Goal: Task Accomplishment & Management: Complete application form

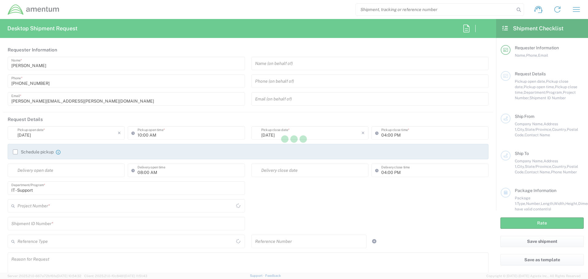
type input "United States"
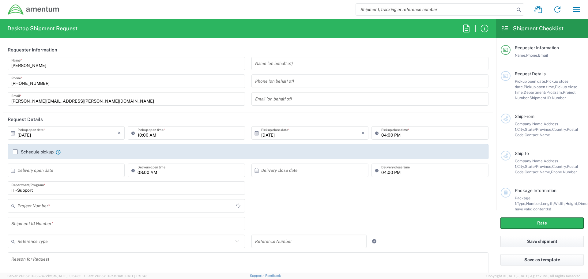
type input "United States"
type input "IT - Support"
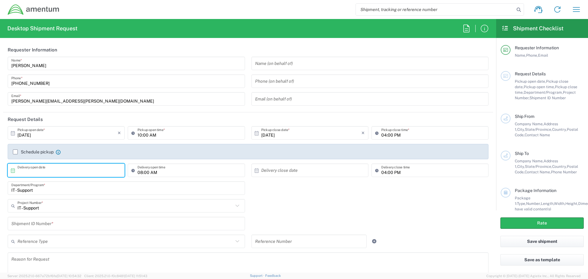
click at [61, 170] on input "text" at bounding box center [67, 170] width 100 height 11
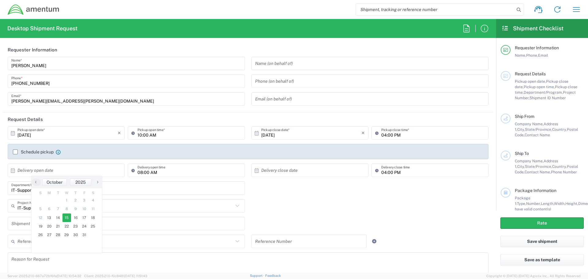
click at [66, 216] on span "15" at bounding box center [66, 218] width 9 height 9
type input "10/15/2025"
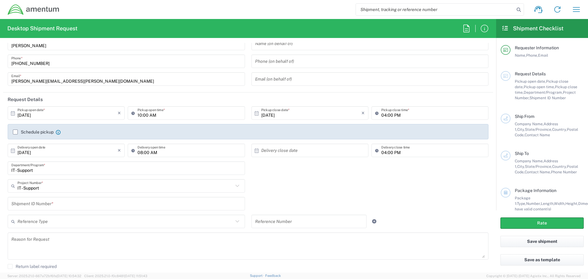
scroll to position [31, 0]
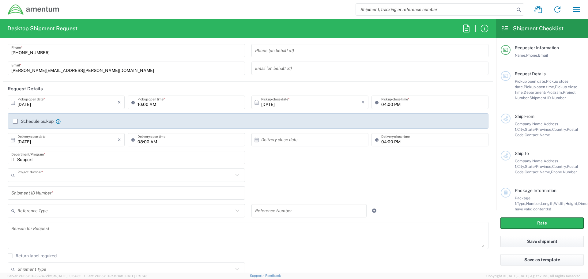
click at [90, 179] on input "text" at bounding box center [125, 175] width 216 height 11
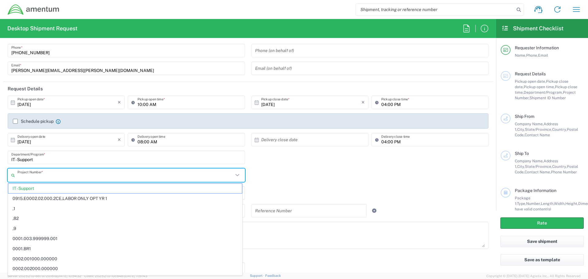
click at [30, 175] on input "text" at bounding box center [125, 175] width 216 height 11
paste input "4926.AT.PO.F.250010.COMMS"
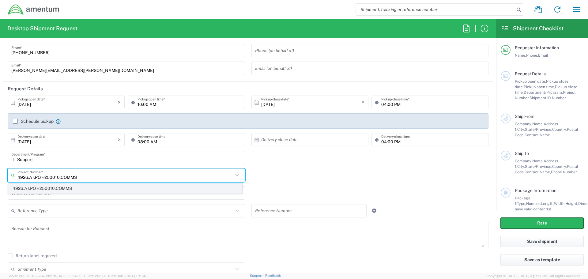
type input "4926.AT.PO.F.250010.COMMS"
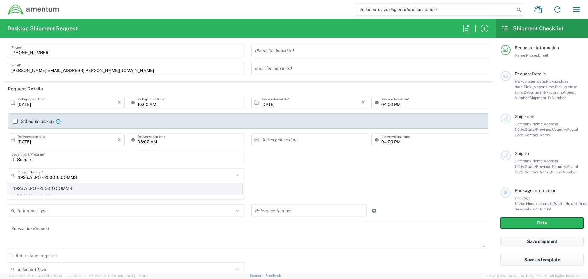
click at [29, 185] on span "4926.AT.PO.F.250010.COMMS" at bounding box center [125, 188] width 234 height 9
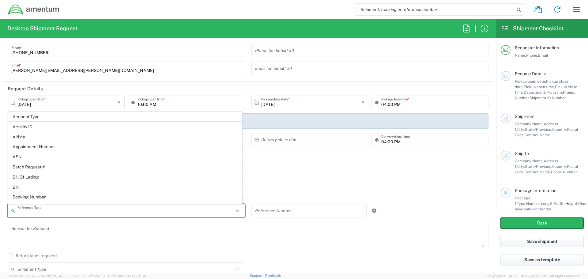
click at [226, 213] on input "text" at bounding box center [125, 211] width 216 height 11
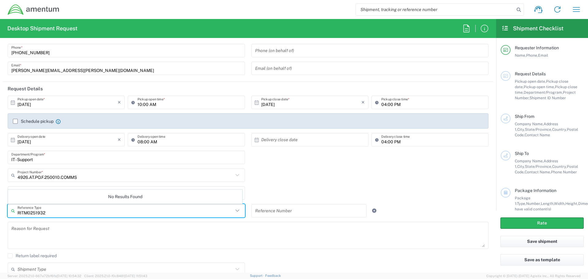
type input "RITM0251932"
click at [291, 169] on div "4926.AT.PO.F.250010.COMMS Project Number * 4926.AT.PO.F.250010.COMMS" at bounding box center [248, 177] width 487 height 18
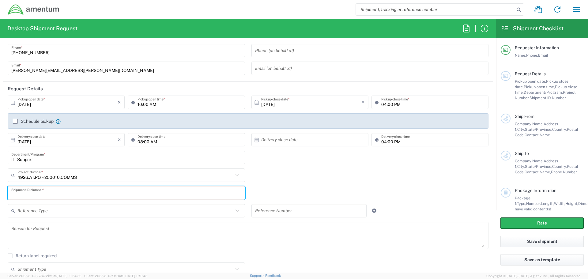
click at [202, 197] on input "text" at bounding box center [126, 193] width 230 height 11
type input "RITM0251932"
click at [321, 180] on div "4926.AT.PO.F.250010.COMMS Project Number * 4926.AT.PO.F.250010.COMMS" at bounding box center [248, 177] width 487 height 18
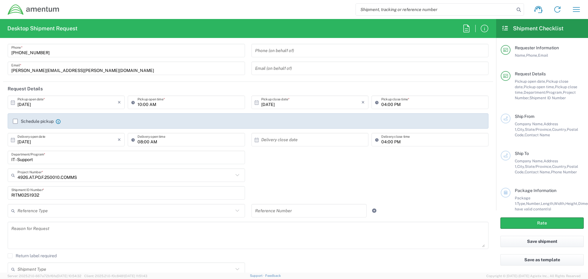
click at [52, 230] on textarea at bounding box center [248, 236] width 474 height 24
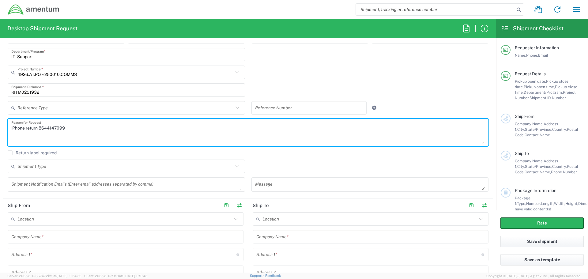
scroll to position [153, 0]
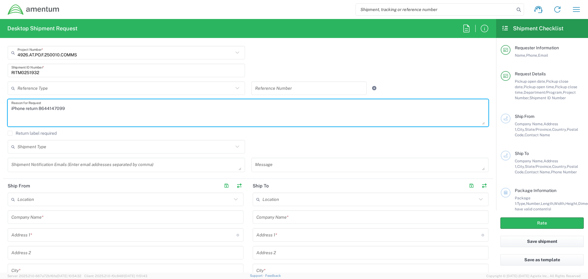
type textarea "iPhone return 8644147099"
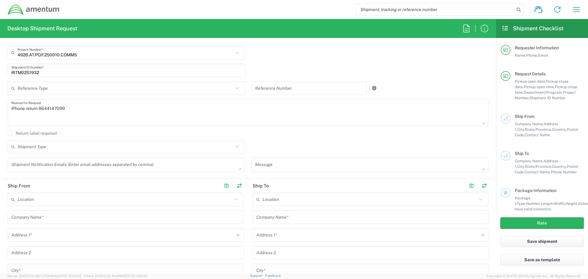
click at [234, 148] on icon at bounding box center [237, 147] width 8 height 8
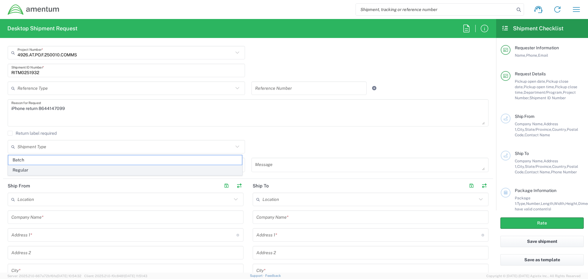
click at [100, 172] on span "Regular" at bounding box center [125, 169] width 234 height 9
type input "Regular"
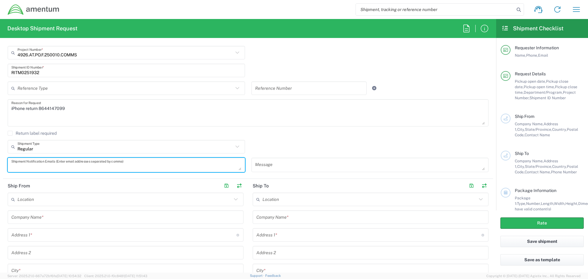
click at [61, 164] on textarea at bounding box center [126, 165] width 230 height 11
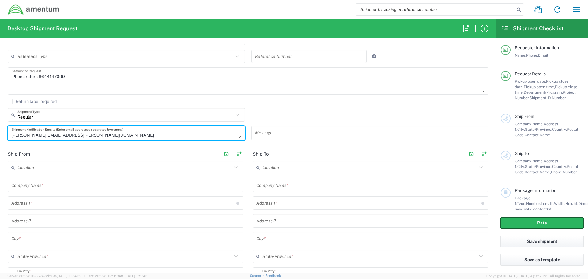
scroll to position [214, 0]
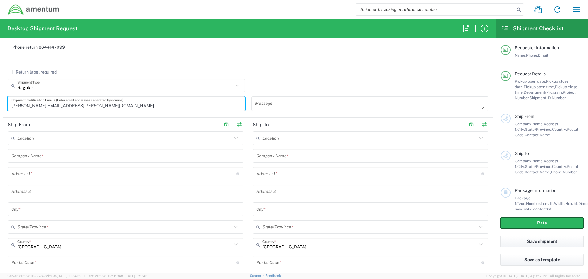
type textarea "Rick.Garvin@amentum.com"
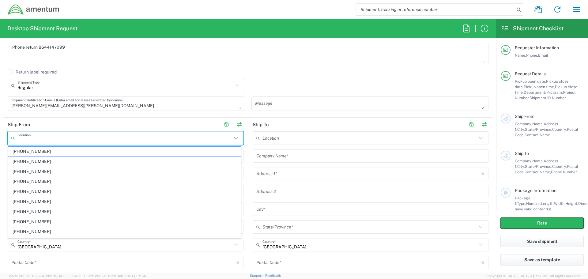
click at [66, 141] on input "text" at bounding box center [124, 138] width 214 height 11
click at [88, 118] on header "Ship From" at bounding box center [125, 125] width 245 height 14
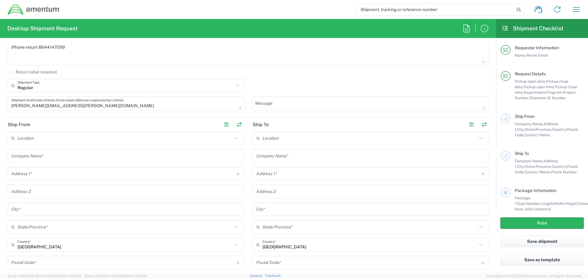
click at [47, 157] on input "text" at bounding box center [125, 156] width 229 height 11
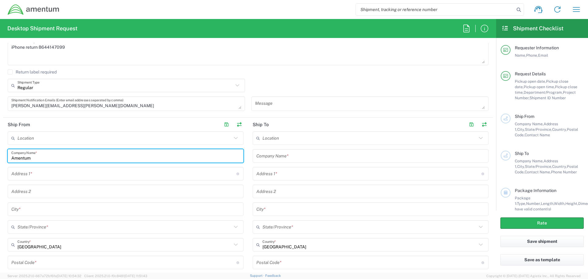
type input "Amentum"
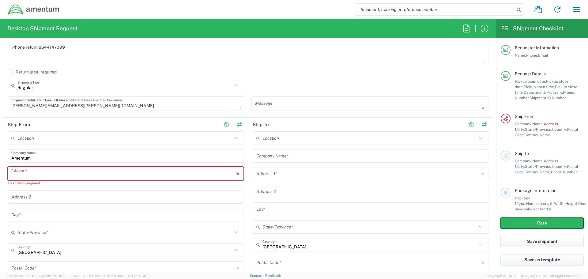
click at [30, 176] on input "text" at bounding box center [123, 173] width 225 height 11
paste input "1047 Pelzer Hwy"
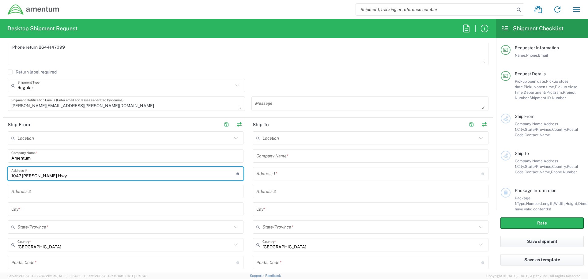
type input "1047 Pelzer Hwy"
click at [27, 213] on input "text" at bounding box center [125, 209] width 229 height 11
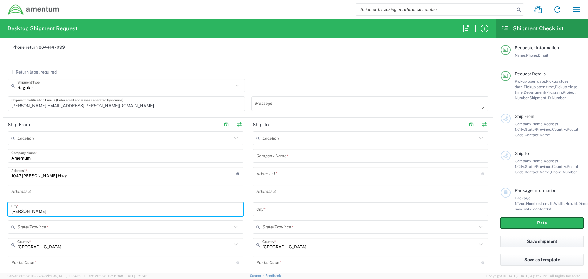
type input "Easley"
click at [28, 226] on input "text" at bounding box center [124, 227] width 214 height 11
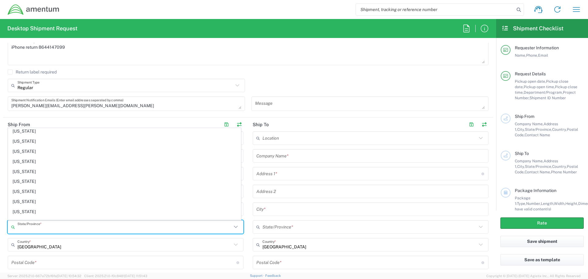
scroll to position [429, 0]
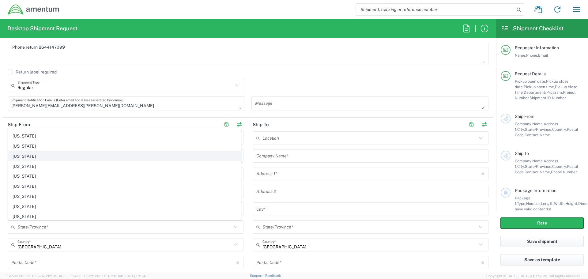
click at [28, 154] on span "South Carolina" at bounding box center [124, 156] width 232 height 9
type input "South Carolina"
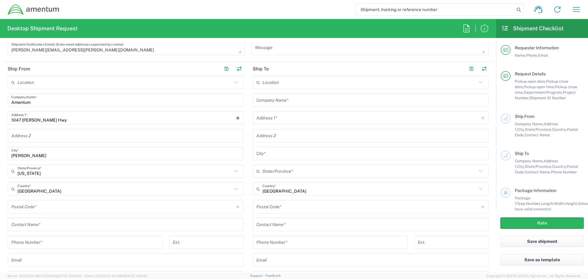
scroll to position [276, 0]
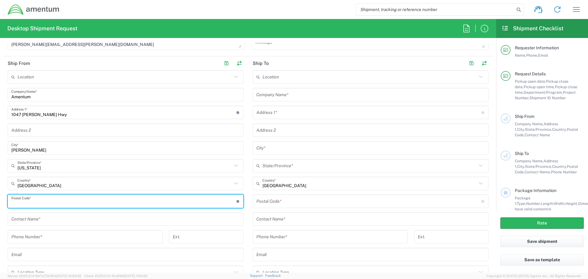
click at [32, 200] on input "undefined" at bounding box center [123, 201] width 225 height 11
type input "29642"
click at [28, 224] on input "text" at bounding box center [125, 219] width 229 height 11
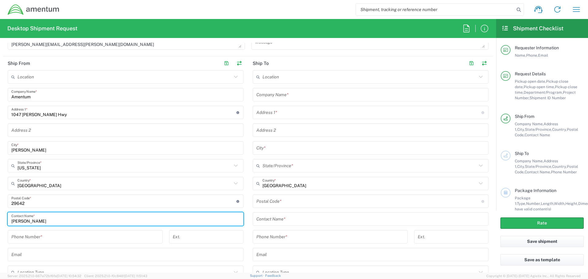
type input "Rick Garvin"
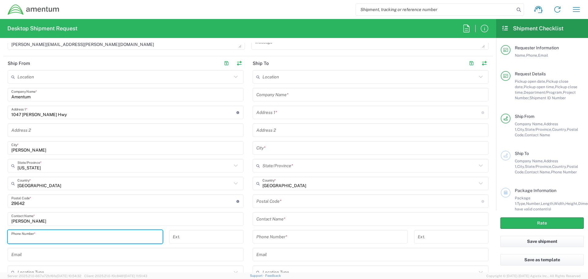
click at [17, 238] on input "tel" at bounding box center [85, 237] width 148 height 11
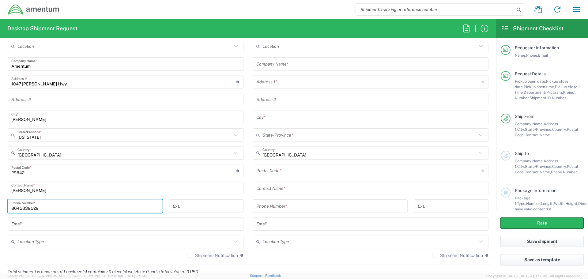
type input "8645339529"
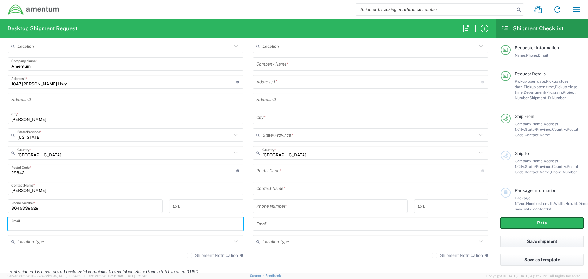
click at [19, 225] on input "text" at bounding box center [125, 224] width 229 height 11
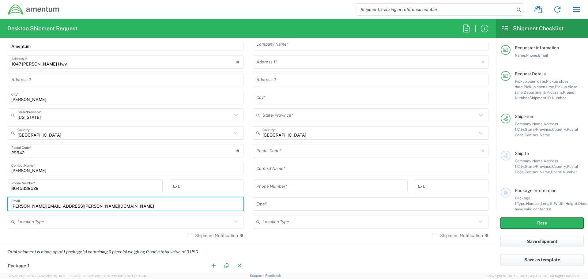
scroll to position [337, 0]
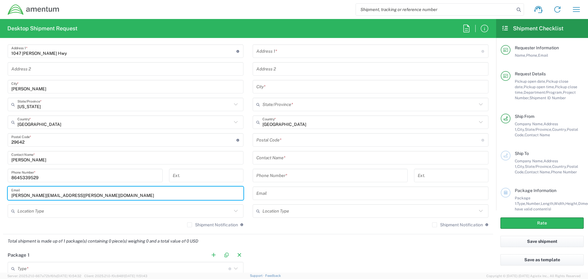
type input "Rick.Garvin@amentum.com"
click at [35, 214] on input "text" at bounding box center [124, 211] width 214 height 11
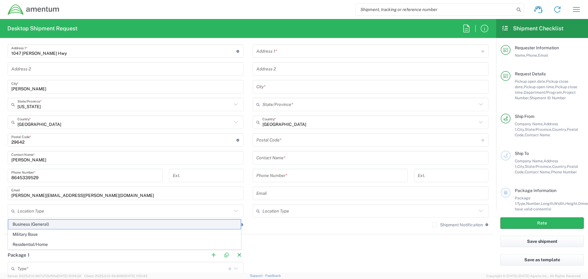
click at [51, 225] on span "Business (General)" at bounding box center [124, 224] width 232 height 9
type input "Business (General)"
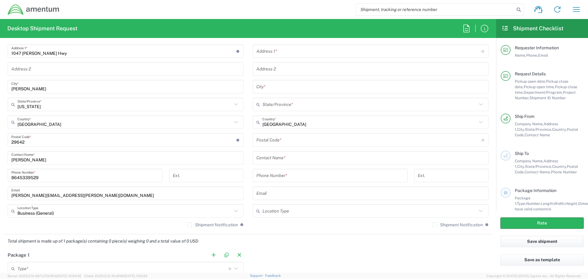
click at [188, 226] on label "Shipment Notification" at bounding box center [212, 224] width 51 height 5
click at [190, 225] on input "Shipment Notification" at bounding box center [190, 225] width 0 height 0
click at [435, 226] on label "Shipment Notification" at bounding box center [457, 224] width 51 height 5
click at [435, 225] on input "Shipment Notification" at bounding box center [435, 225] width 0 height 0
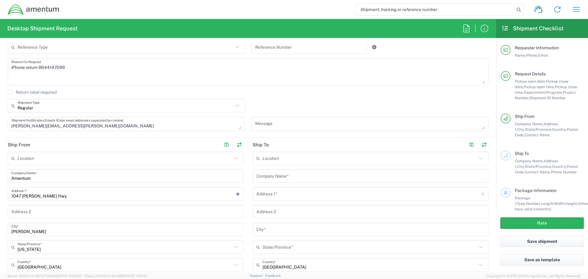
scroll to position [184, 0]
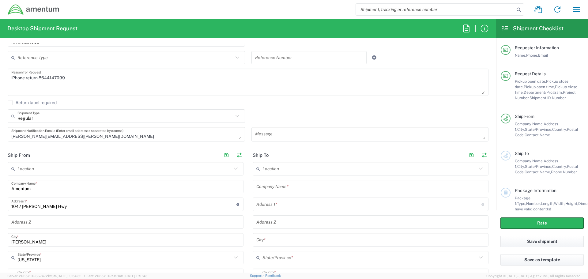
click at [291, 186] on input "text" at bounding box center [370, 186] width 229 height 11
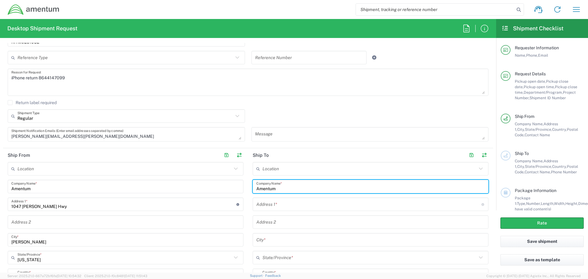
type input "Amentum"
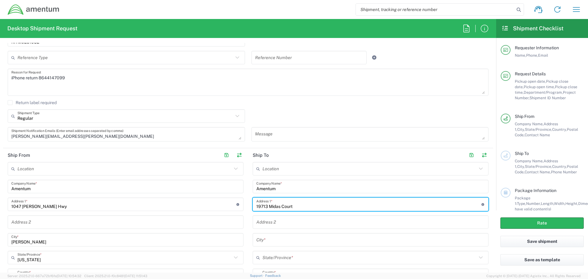
type input "19713 Midas Court"
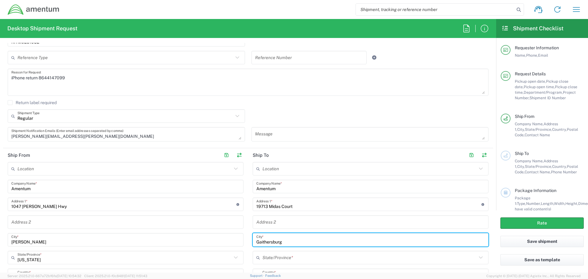
type input "Gaithersburg"
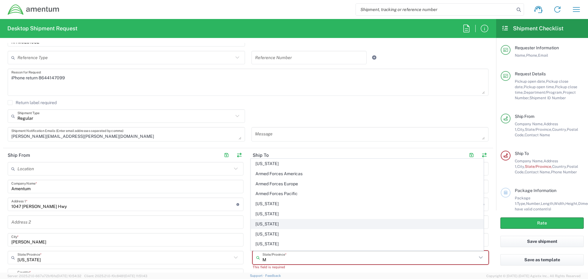
click at [264, 222] on span "Maryland" at bounding box center [367, 223] width 232 height 9
type input "Maryland"
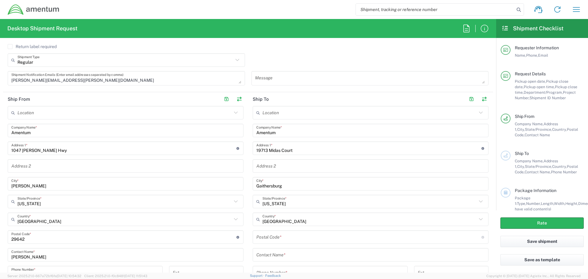
scroll to position [245, 0]
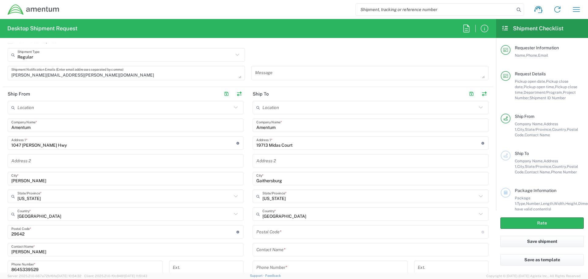
click at [265, 229] on input "undefined" at bounding box center [368, 232] width 225 height 11
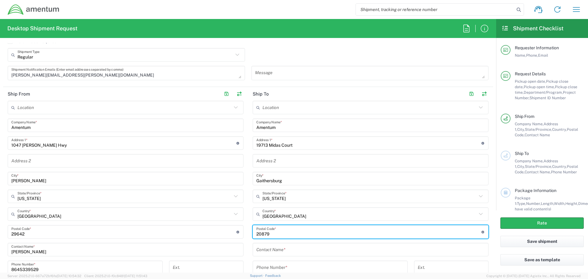
scroll to position [306, 0]
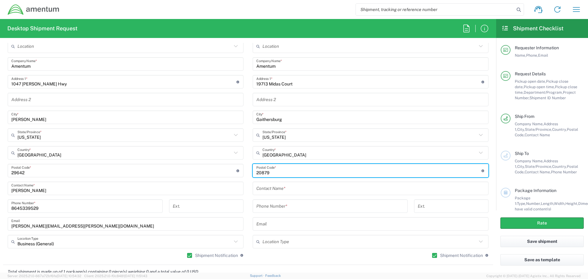
type input "20879"
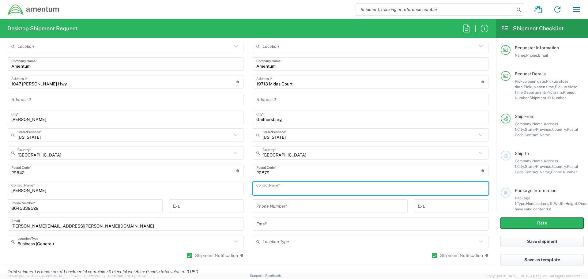
click at [266, 192] on input "text" at bounding box center [370, 188] width 229 height 11
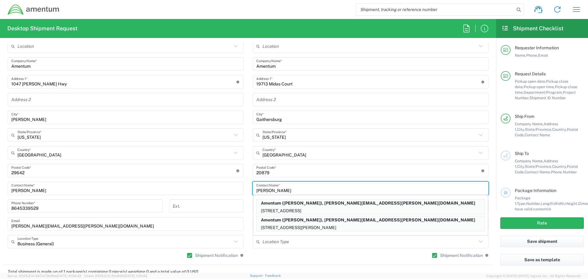
type input "Millie Greee"
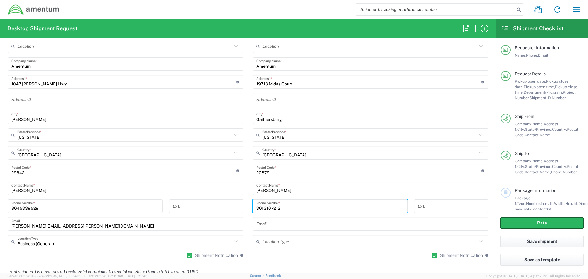
type input "3013107212"
click at [266, 227] on input "text" at bounding box center [370, 224] width 229 height 11
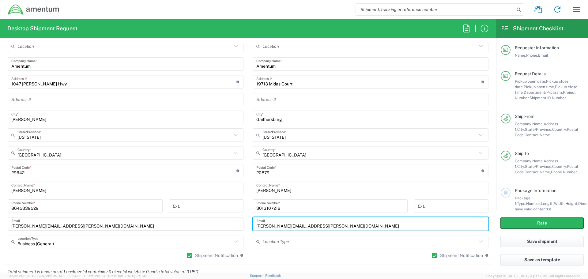
type input "Millie.Greene@amentum.com"
click at [263, 243] on input "text" at bounding box center [370, 241] width 214 height 11
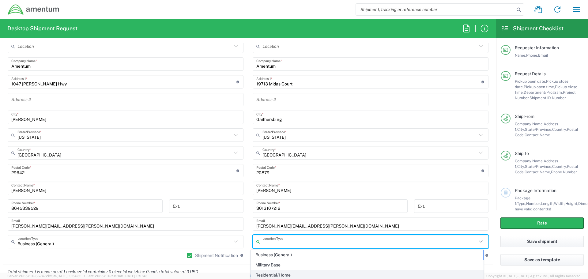
click at [267, 273] on span "Residential/Home" at bounding box center [367, 274] width 232 height 9
type input "Residential/Home"
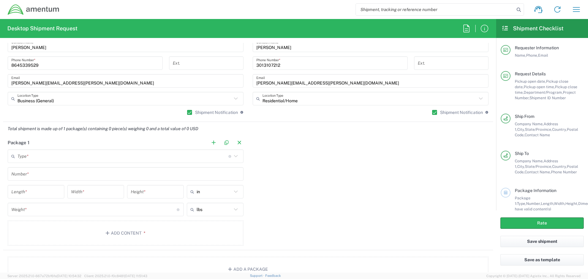
scroll to position [459, 0]
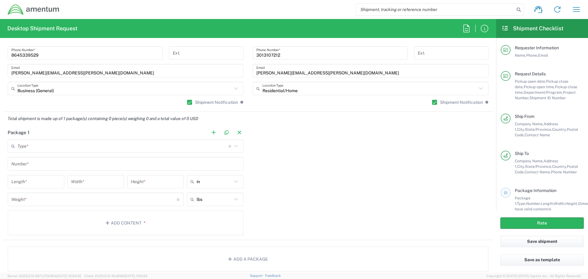
click at [235, 148] on icon at bounding box center [236, 146] width 8 height 8
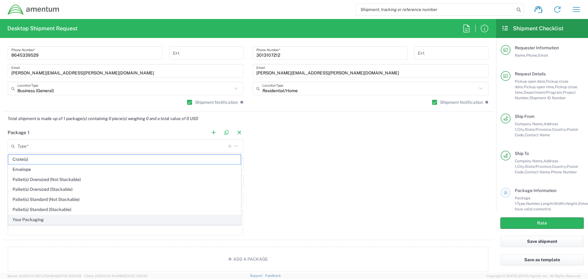
click at [24, 219] on span "Your Packaging" at bounding box center [124, 219] width 232 height 9
type input "Your Packaging"
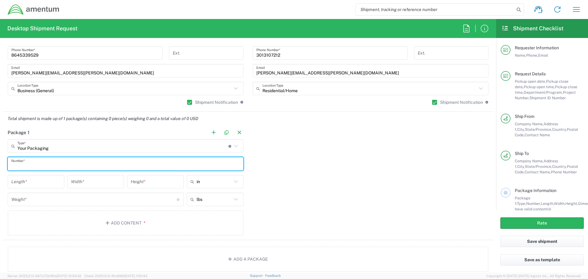
click at [26, 164] on input "text" at bounding box center [125, 164] width 229 height 11
type input "1"
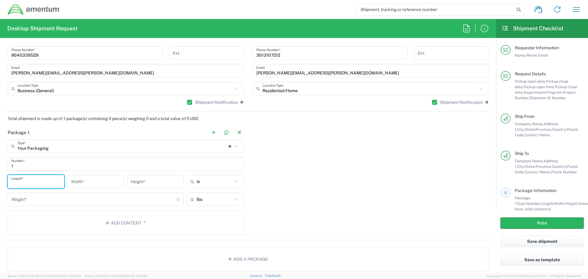
click at [27, 181] on input "number" at bounding box center [35, 181] width 49 height 11
type input "9"
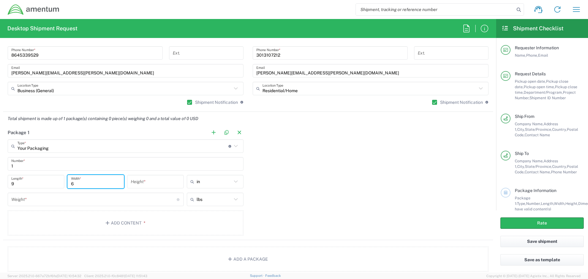
type input "6"
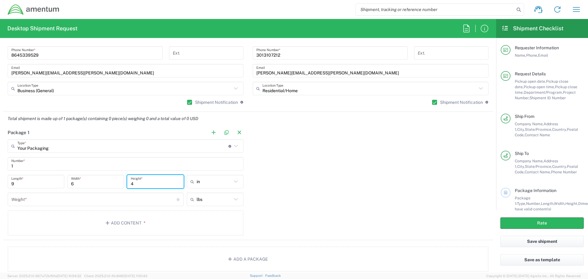
type input "4"
click at [20, 201] on input "number" at bounding box center [93, 199] width 165 height 11
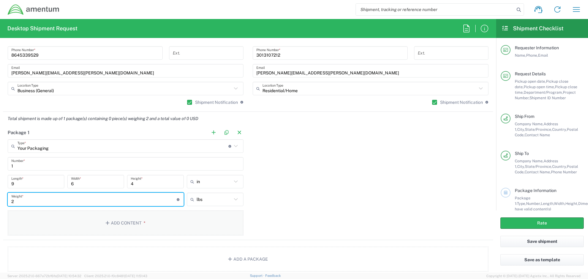
type input "2"
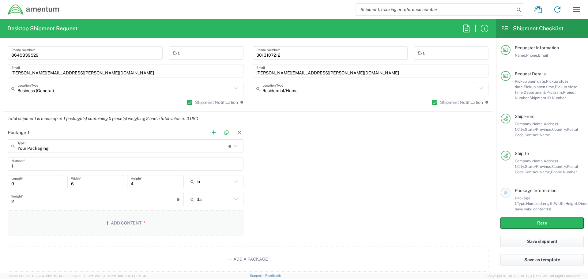
click at [122, 225] on button "Add Content *" at bounding box center [126, 222] width 236 height 25
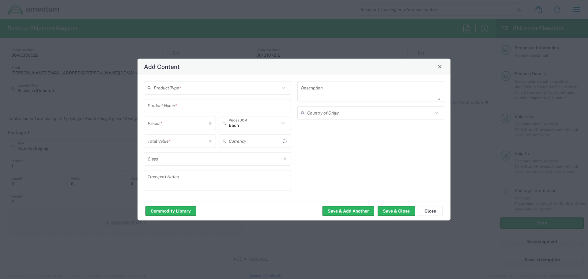
type input "US Dollar"
click at [439, 70] on button "Close" at bounding box center [440, 66] width 9 height 9
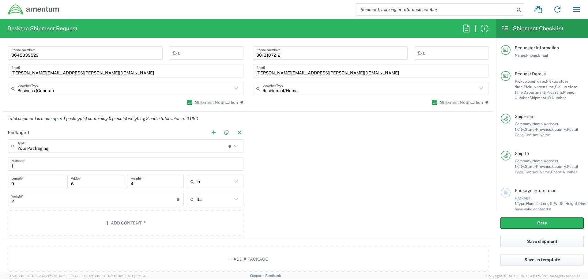
scroll to position [490, 0]
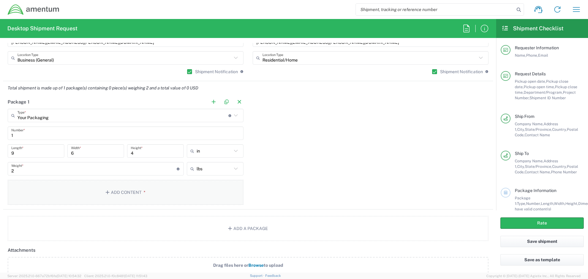
click at [116, 192] on button "Add Content *" at bounding box center [126, 192] width 236 height 25
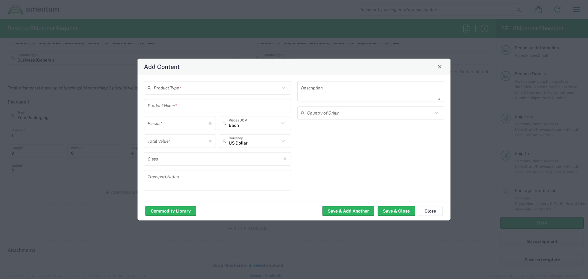
click at [283, 88] on icon at bounding box center [283, 88] width 4 height 2
click at [149, 111] on span "General Commodity" at bounding box center [218, 110] width 146 height 9
type input "General Commodity"
click at [438, 106] on icon at bounding box center [437, 105] width 8 height 8
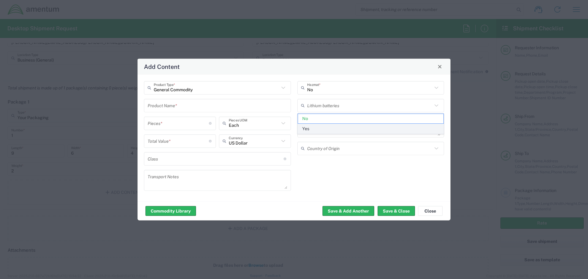
click at [309, 129] on span "Yes" at bounding box center [371, 128] width 146 height 9
type input "Yes"
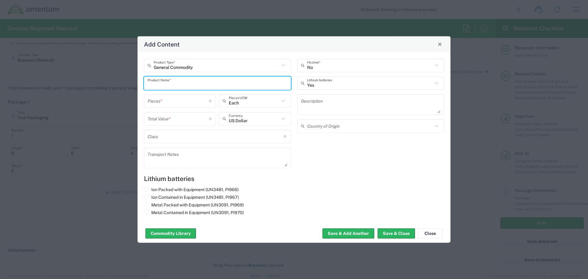
click at [181, 84] on input "text" at bounding box center [218, 83] width 140 height 11
type input "iPhone 13"
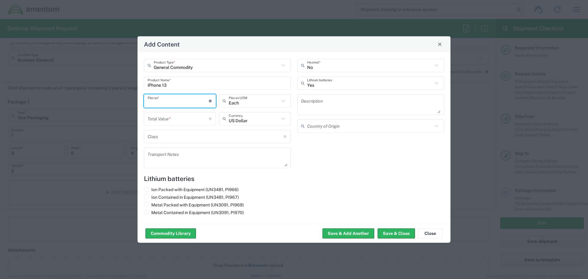
click at [183, 103] on input "number" at bounding box center [178, 101] width 61 height 11
type input "1"
click at [180, 121] on input "number" at bounding box center [178, 118] width 61 height 11
type input "350"
click at [145, 198] on span at bounding box center [146, 196] width 5 height 5
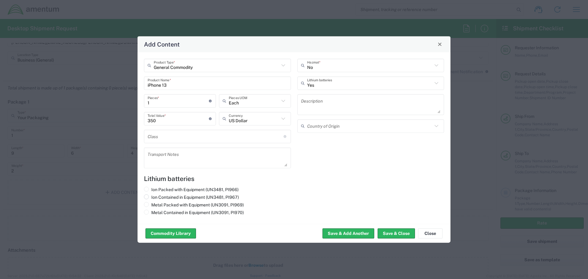
click at [151, 198] on input "Ion Contained in Equipment (UN3481, PI967)" at bounding box center [153, 196] width 4 height 4
radio input "true"
click at [393, 232] on button "Save & Close" at bounding box center [396, 234] width 37 height 10
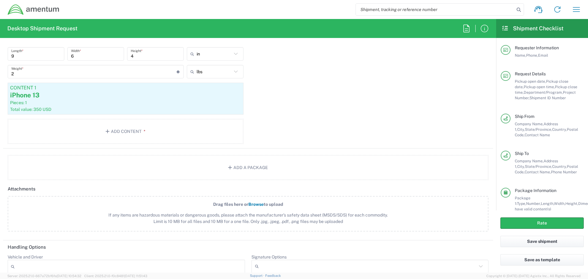
scroll to position [582, 0]
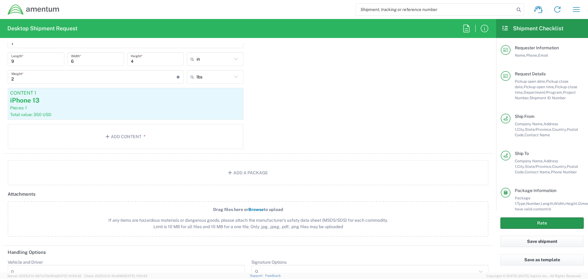
click at [533, 223] on button "Rate" at bounding box center [542, 222] width 83 height 11
type input "IT - Support"
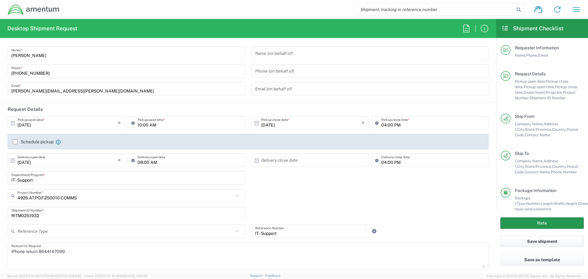
scroll to position [0, 0]
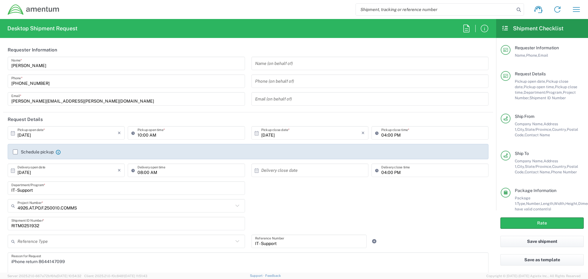
click at [275, 172] on input "text" at bounding box center [311, 170] width 100 height 11
click at [307, 217] on span "15" at bounding box center [308, 218] width 9 height 9
type input "10/15/2025"
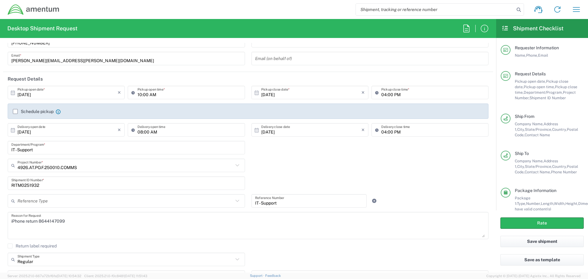
scroll to position [61, 0]
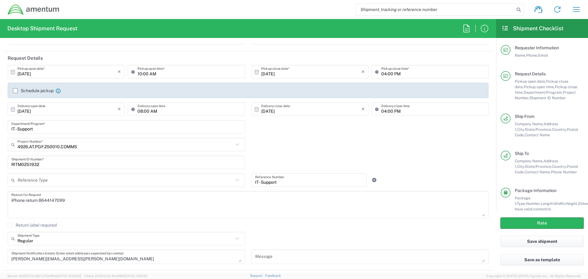
click at [233, 182] on icon at bounding box center [237, 180] width 8 height 8
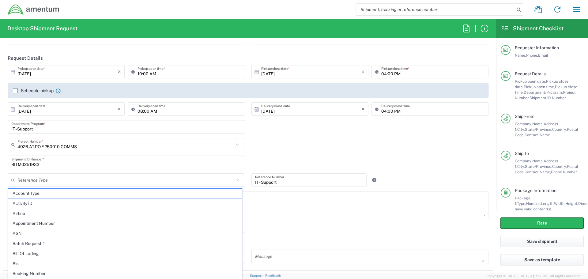
click at [292, 144] on div "4926.AT.PO.F.250010.COMMS Project Number * 4926.AT.PO.F.250010.COMMS" at bounding box center [248, 147] width 487 height 18
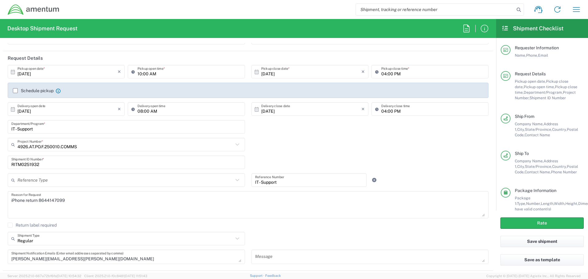
click at [270, 181] on input "IT - Support" at bounding box center [309, 180] width 108 height 11
click at [420, 163] on div "RITM0251932 Shipment ID Number *" at bounding box center [248, 165] width 487 height 18
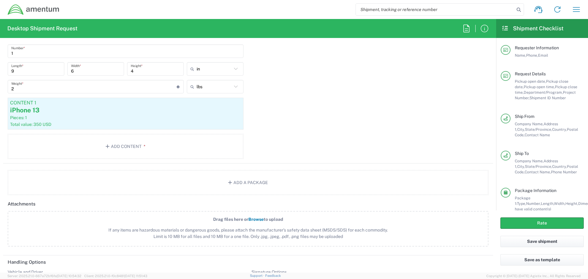
scroll to position [582, 0]
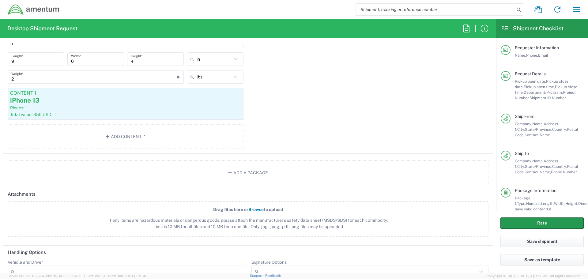
click at [537, 223] on button "Rate" at bounding box center [542, 222] width 83 height 11
type input "IT - Support"
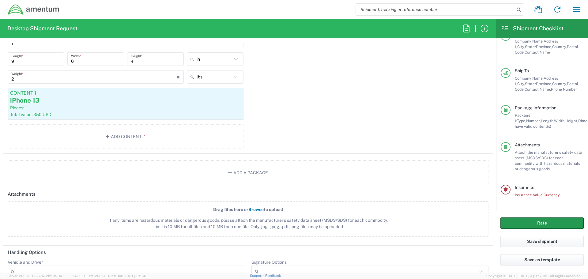
scroll to position [83, 0]
click at [503, 190] on icon at bounding box center [506, 189] width 6 height 4
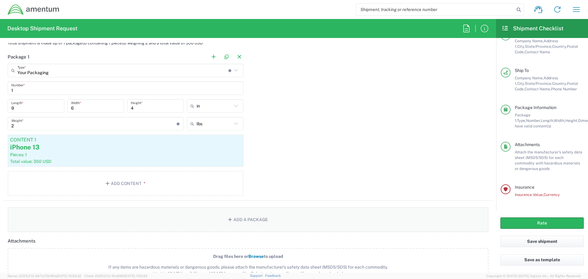
scroll to position [521, 0]
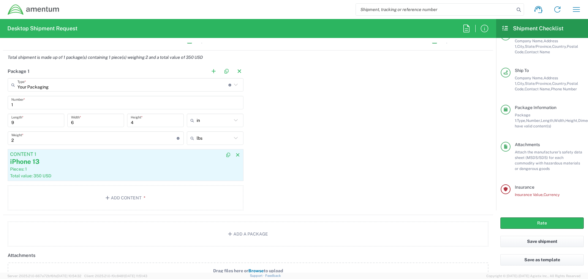
click at [112, 160] on div "iPhone 13" at bounding box center [125, 161] width 231 height 9
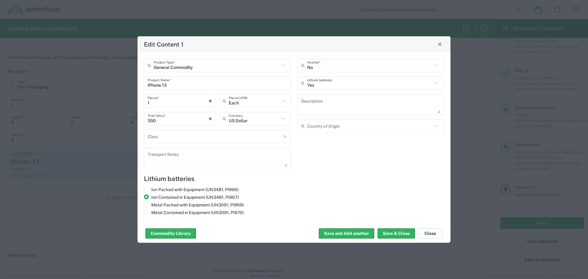
click at [427, 233] on button "Close" at bounding box center [430, 234] width 25 height 10
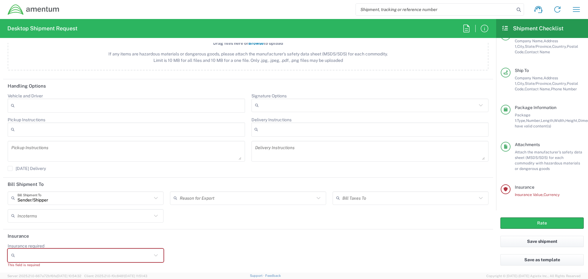
scroll to position [750, 0]
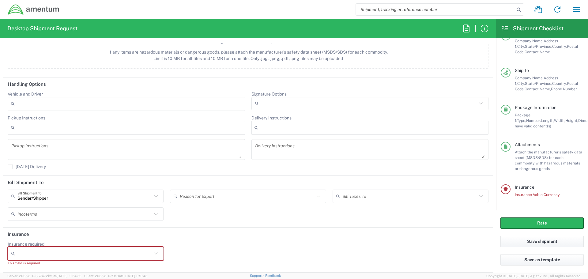
click at [155, 254] on icon at bounding box center [156, 253] width 4 height 2
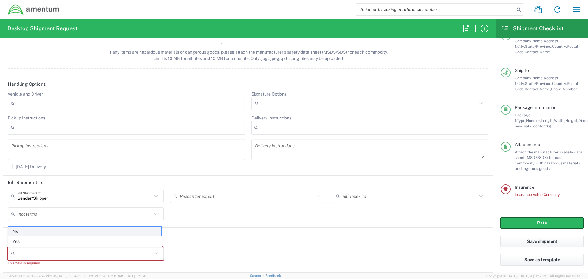
click at [80, 232] on span "No" at bounding box center [84, 231] width 153 height 9
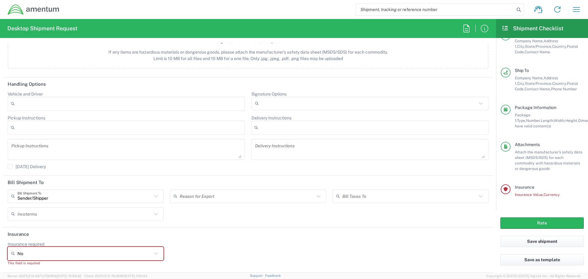
drag, startPoint x: 352, startPoint y: 239, endPoint x: 447, endPoint y: 242, distance: 95.3
click at [352, 239] on header "Insurance" at bounding box center [248, 235] width 490 height 14
click at [537, 221] on button "Rate" at bounding box center [542, 222] width 83 height 11
click at [156, 255] on icon at bounding box center [156, 254] width 8 height 8
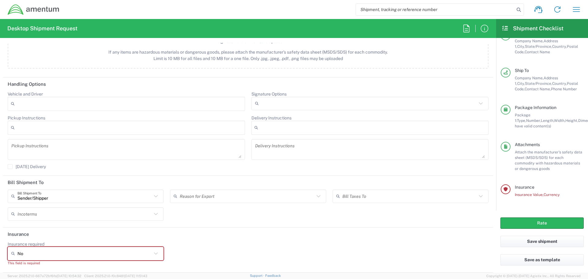
type input "No"
click at [16, 254] on icon at bounding box center [14, 254] width 6 height 10
click at [207, 237] on header "Insurance" at bounding box center [248, 235] width 490 height 14
click at [153, 253] on icon at bounding box center [156, 254] width 8 height 8
click at [32, 240] on span "Yes" at bounding box center [84, 241] width 153 height 9
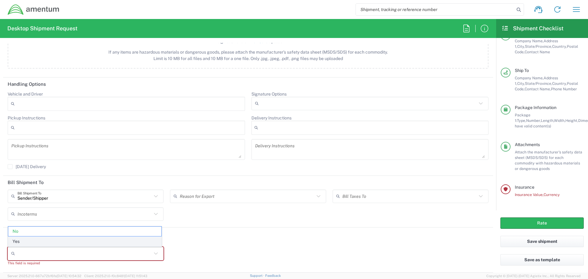
type input "Yes"
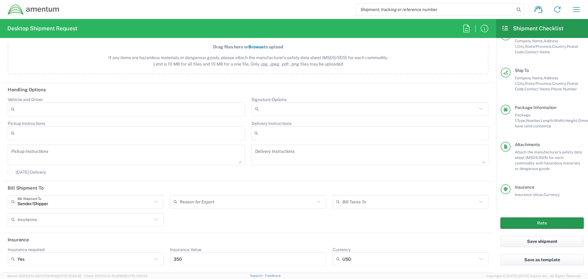
click at [534, 222] on button "Rate" at bounding box center [542, 222] width 83 height 11
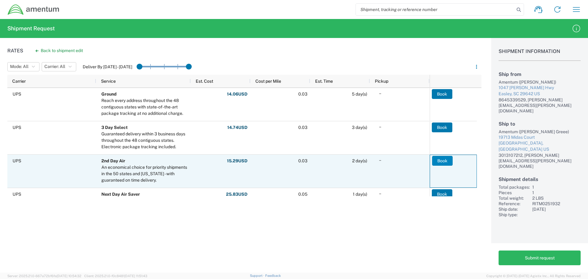
click at [444, 161] on button "Book" at bounding box center [442, 161] width 21 height 10
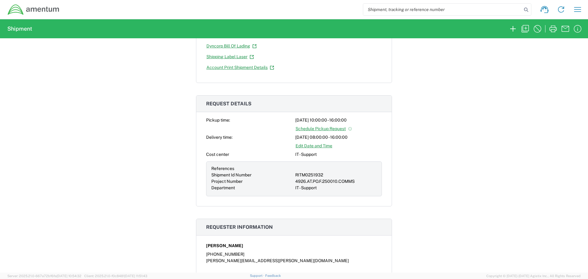
scroll to position [100, 0]
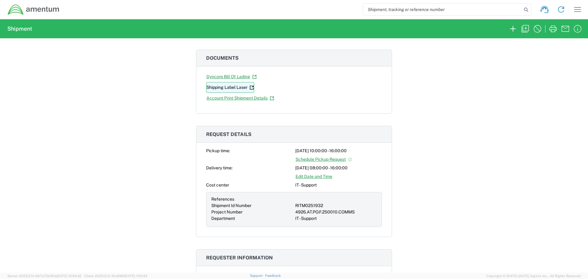
click at [230, 86] on link "Shipping Label Laser" at bounding box center [230, 87] width 48 height 11
click at [215, 86] on link "Shipping Label Laser" at bounding box center [230, 87] width 48 height 11
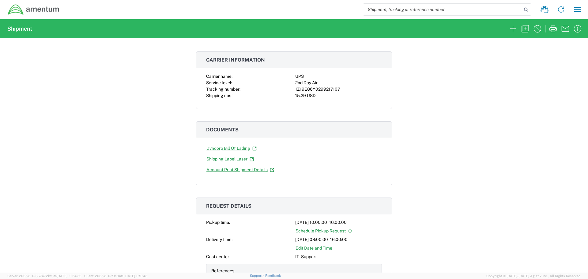
scroll to position [8, 0]
